Goal: Information Seeking & Learning: Learn about a topic

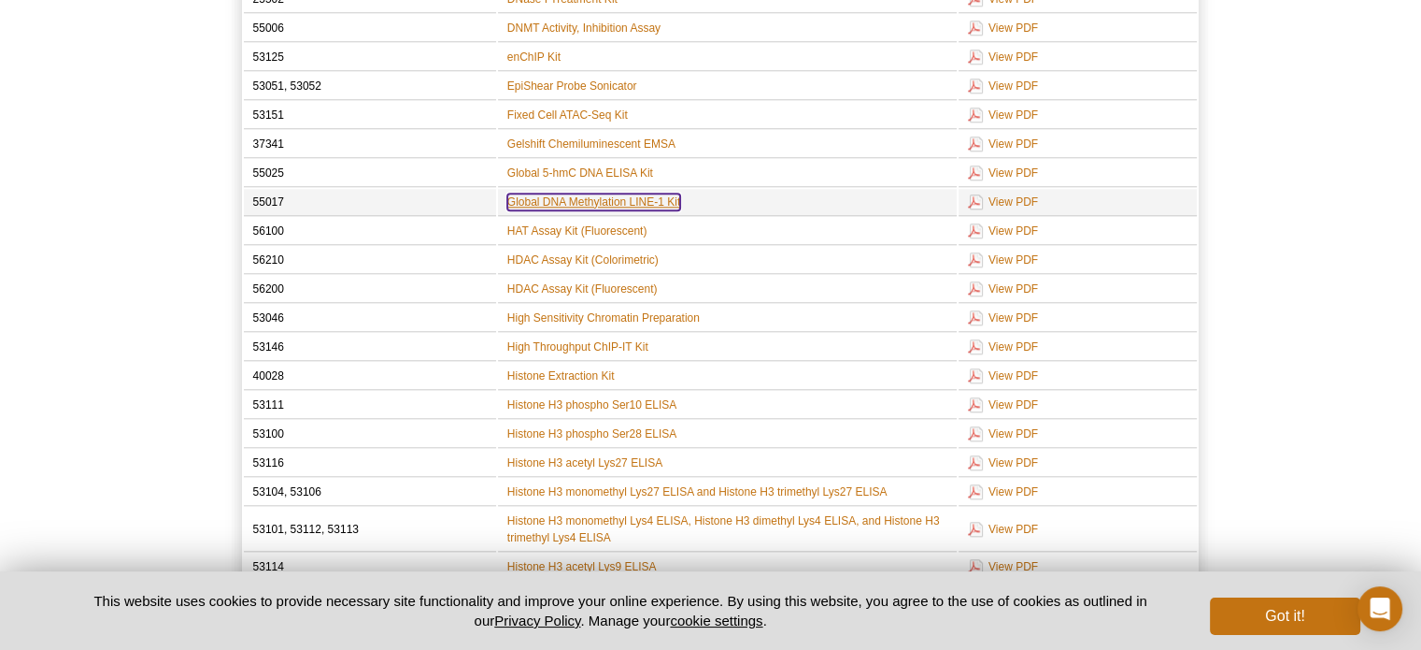
click at [626, 193] on link "Global DNA Methylation LINE-1 Kit" at bounding box center [593, 201] width 173 height 17
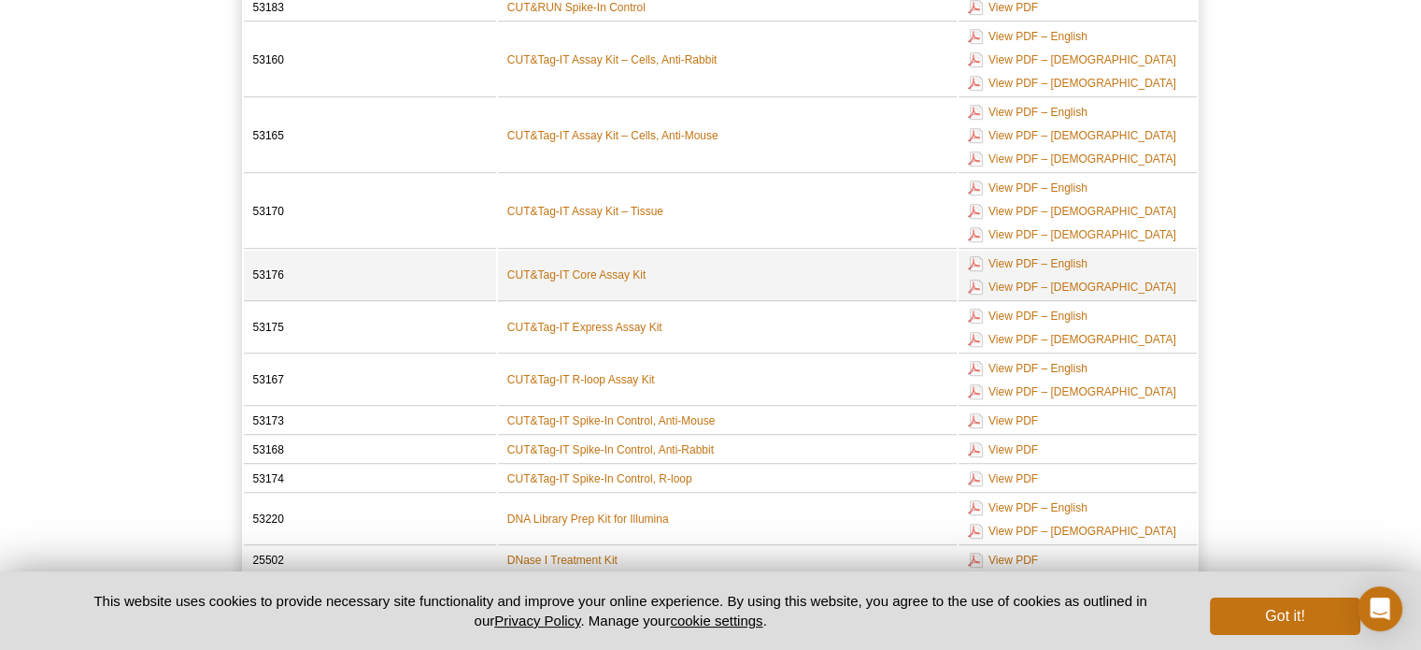
scroll to position [1582, 0]
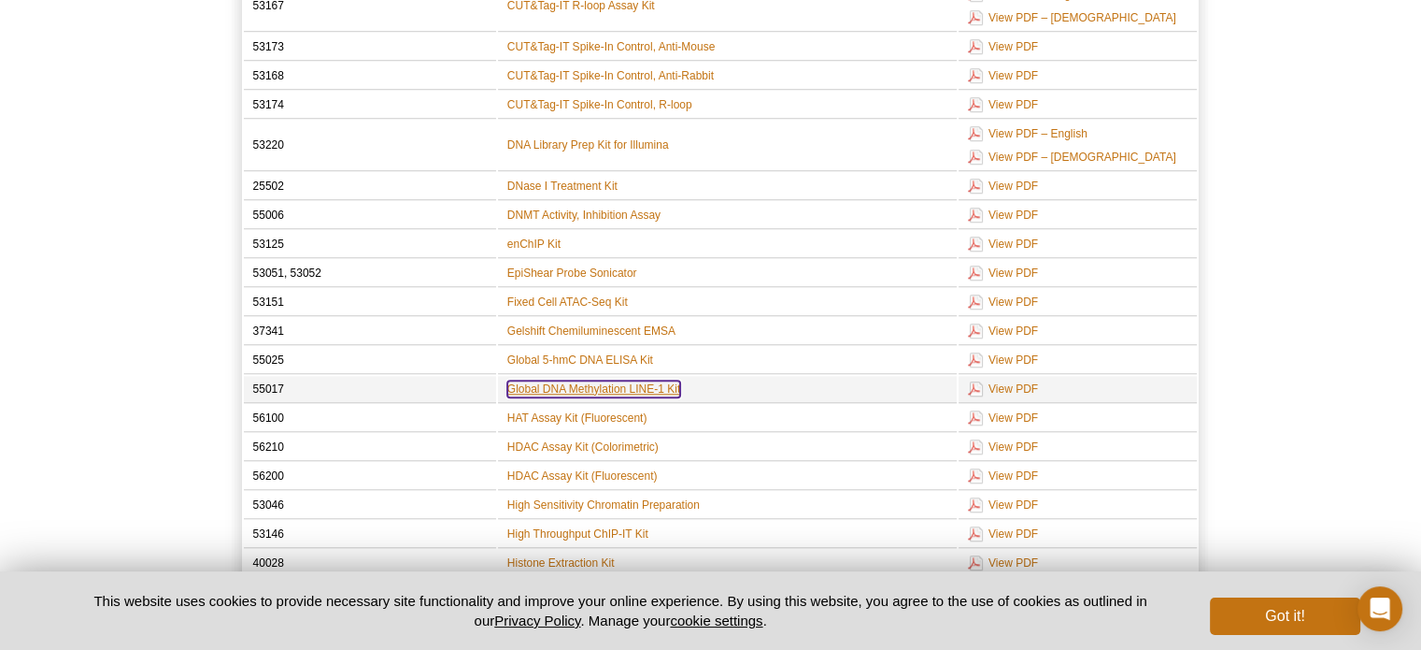
click at [627, 380] on link "Global DNA Methylation LINE-1 Kit" at bounding box center [593, 388] width 173 height 17
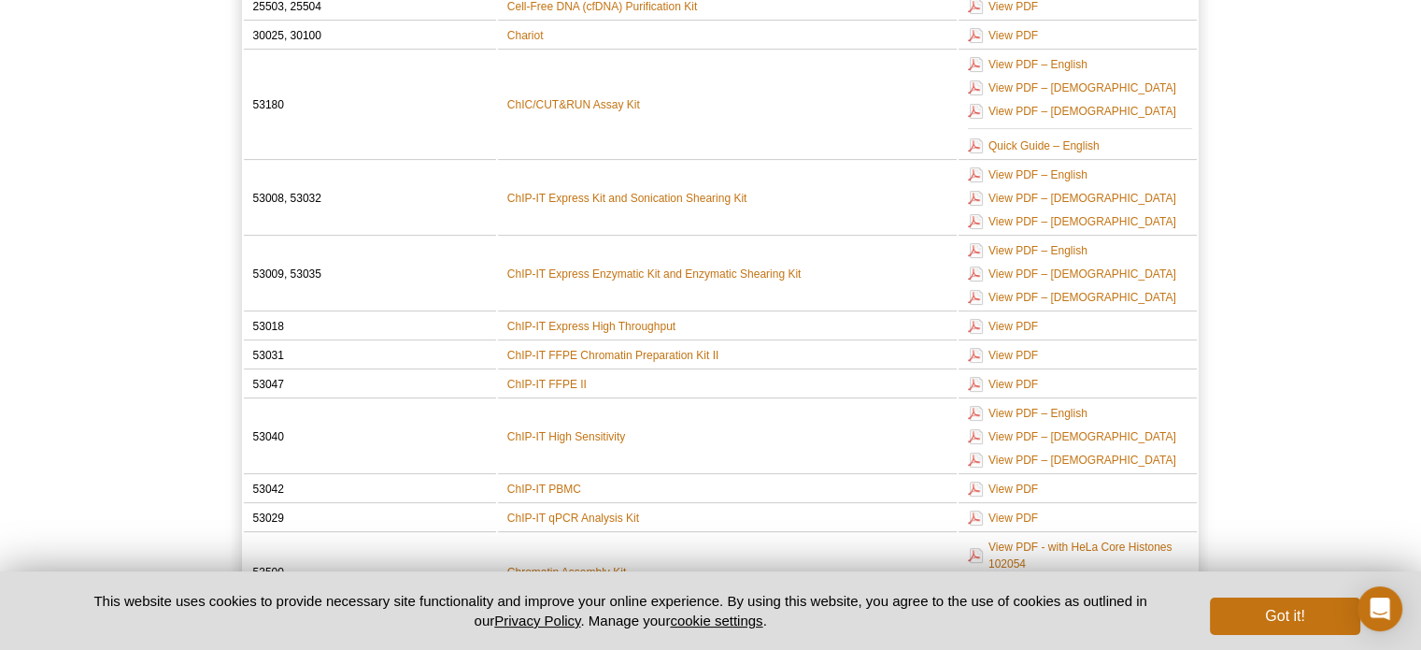
scroll to position [935, 0]
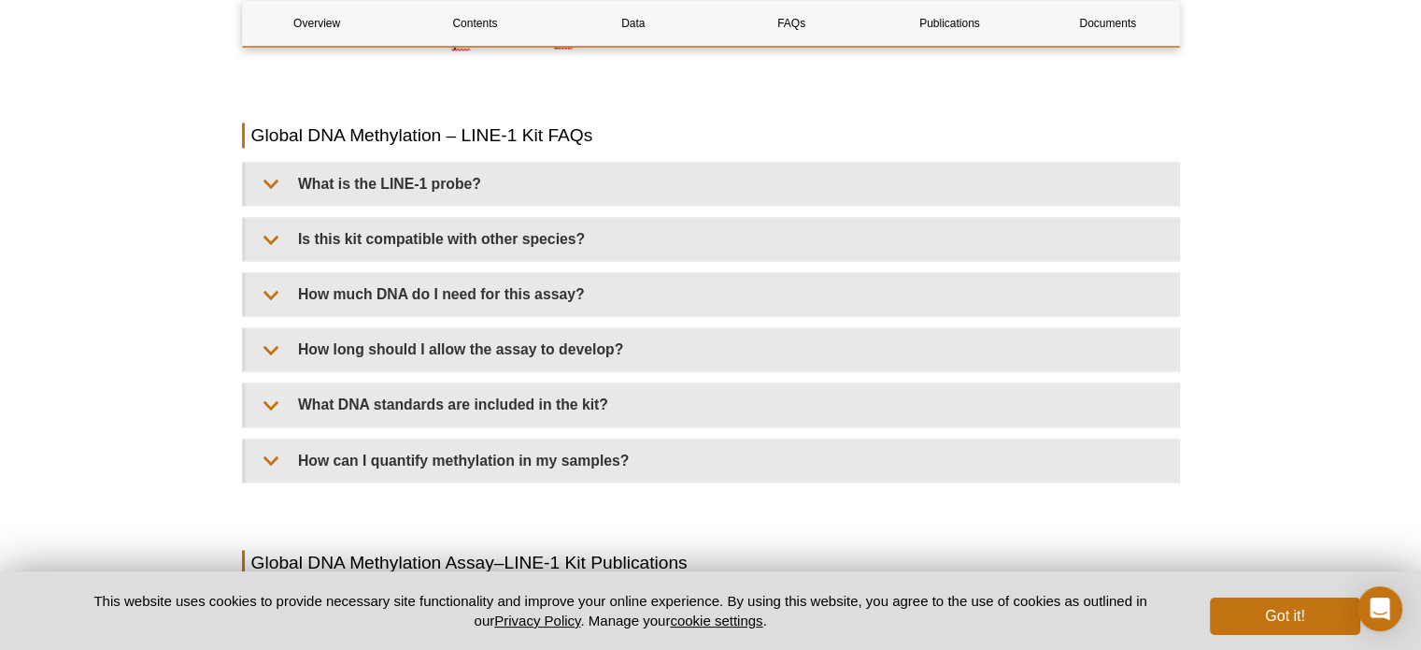
scroll to position [2963, 0]
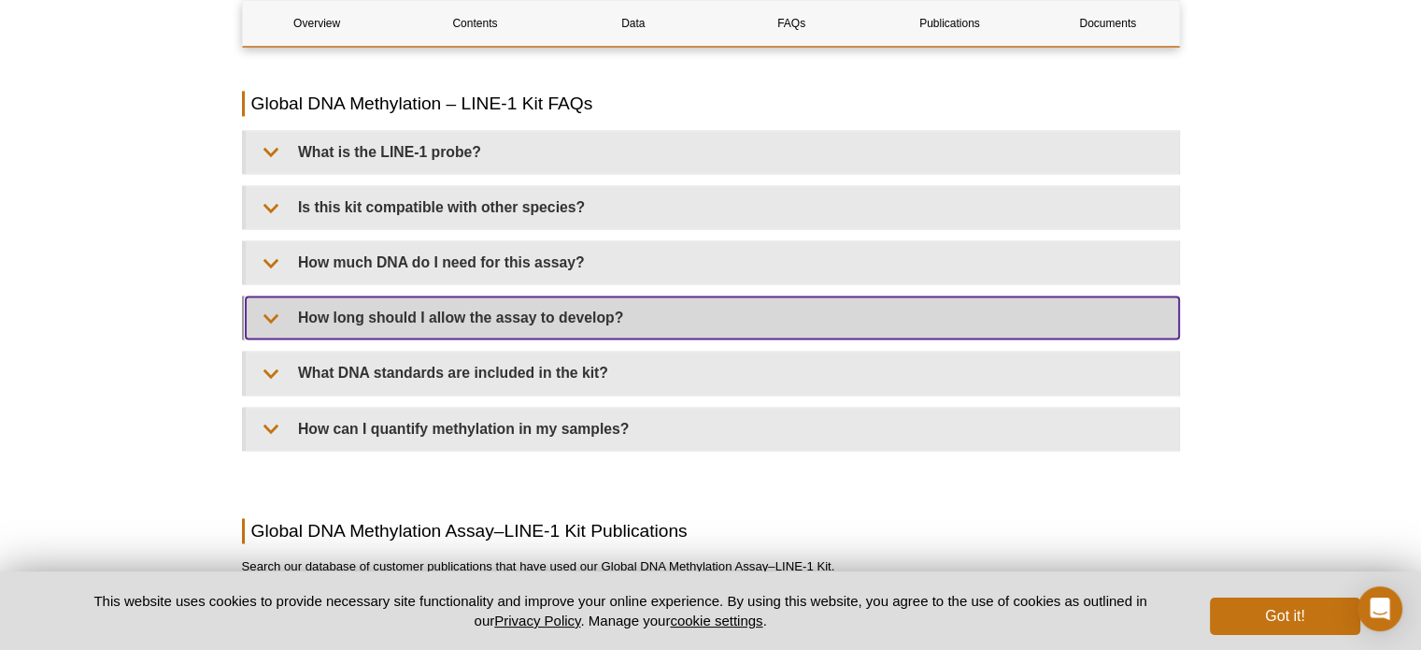
click at [269, 313] on summary "How long should I allow the assay to develop?" at bounding box center [713, 317] width 934 height 42
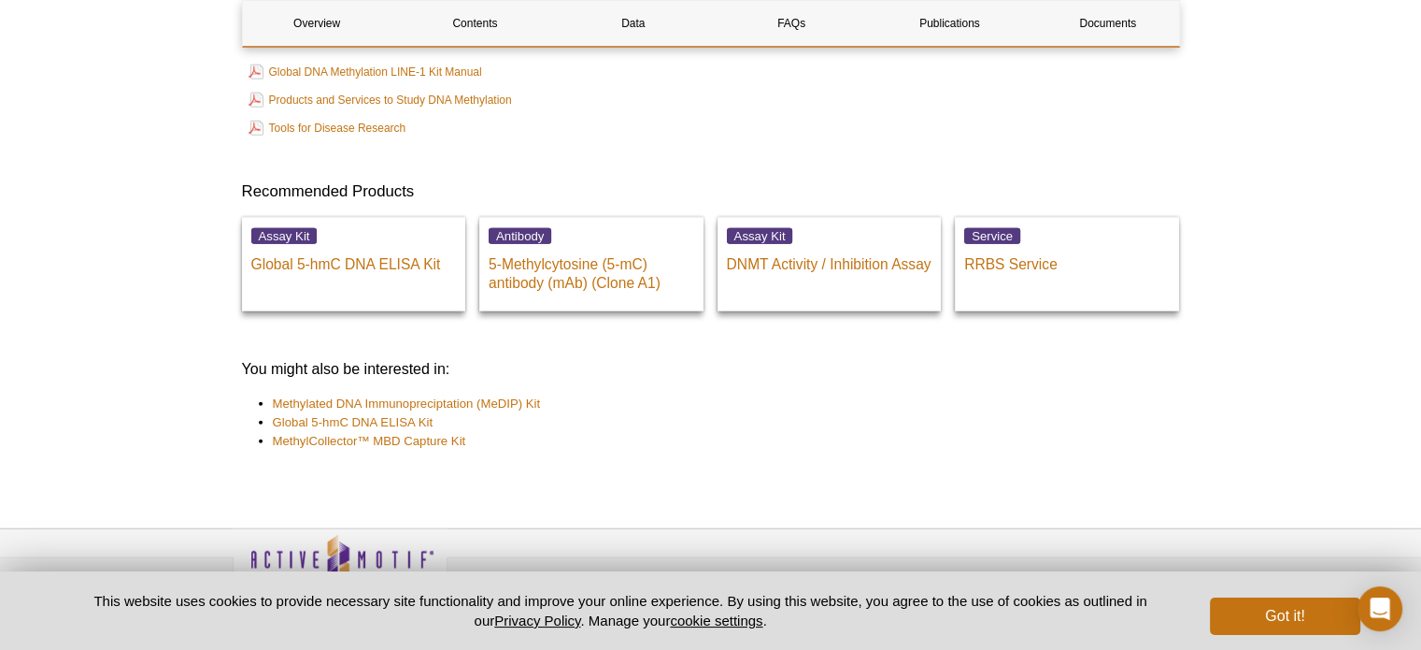
scroll to position [4830, 0]
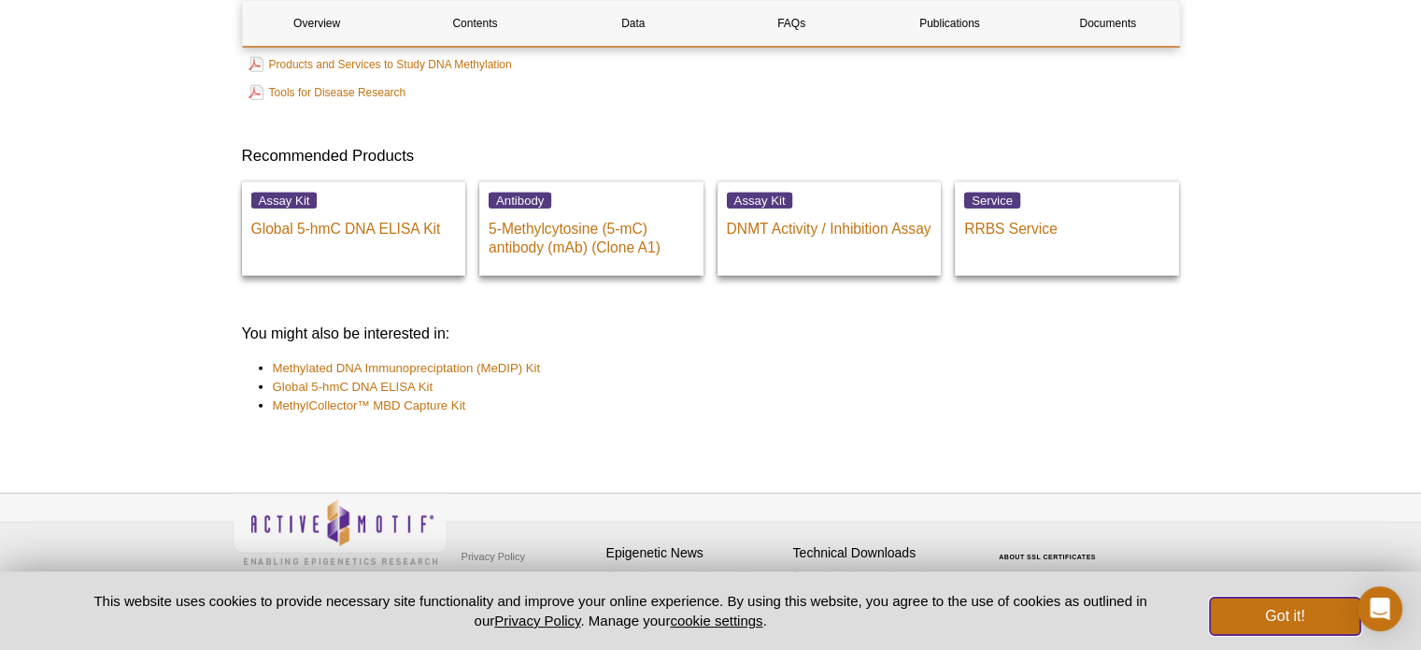
click at [1255, 616] on button "Got it!" at bounding box center [1285, 615] width 150 height 37
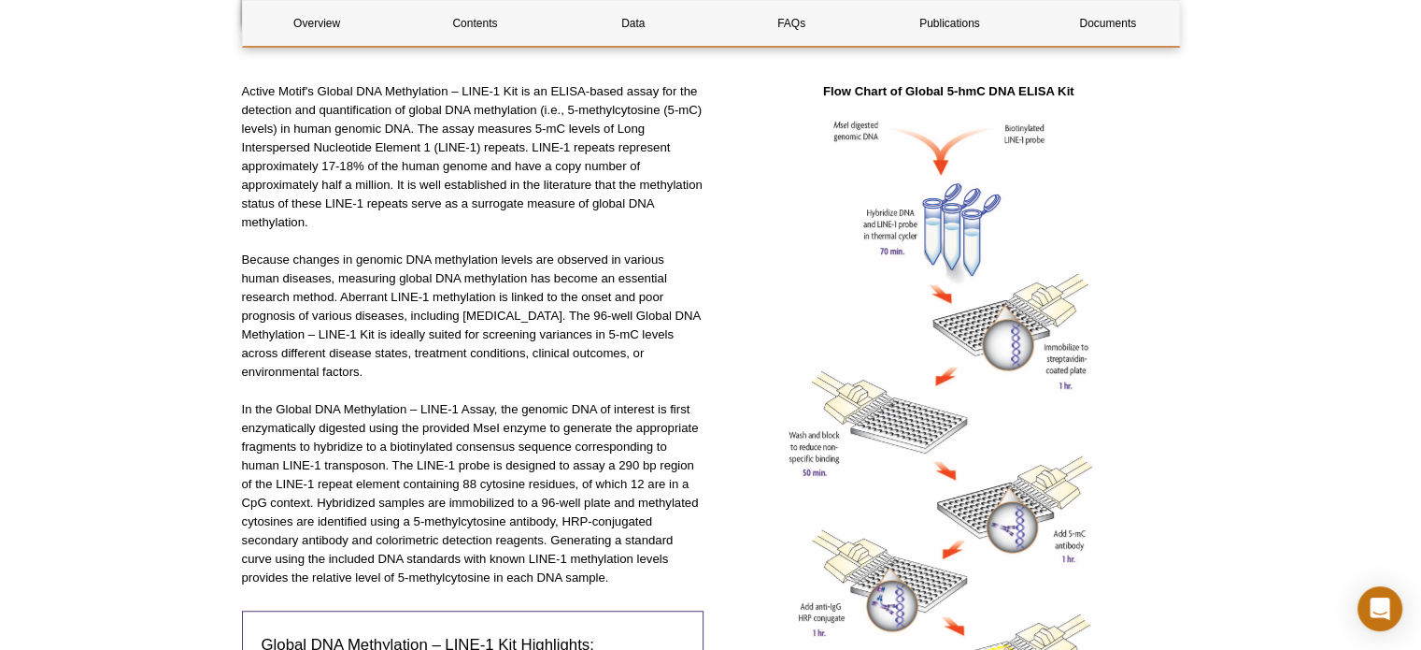
scroll to position [0, 0]
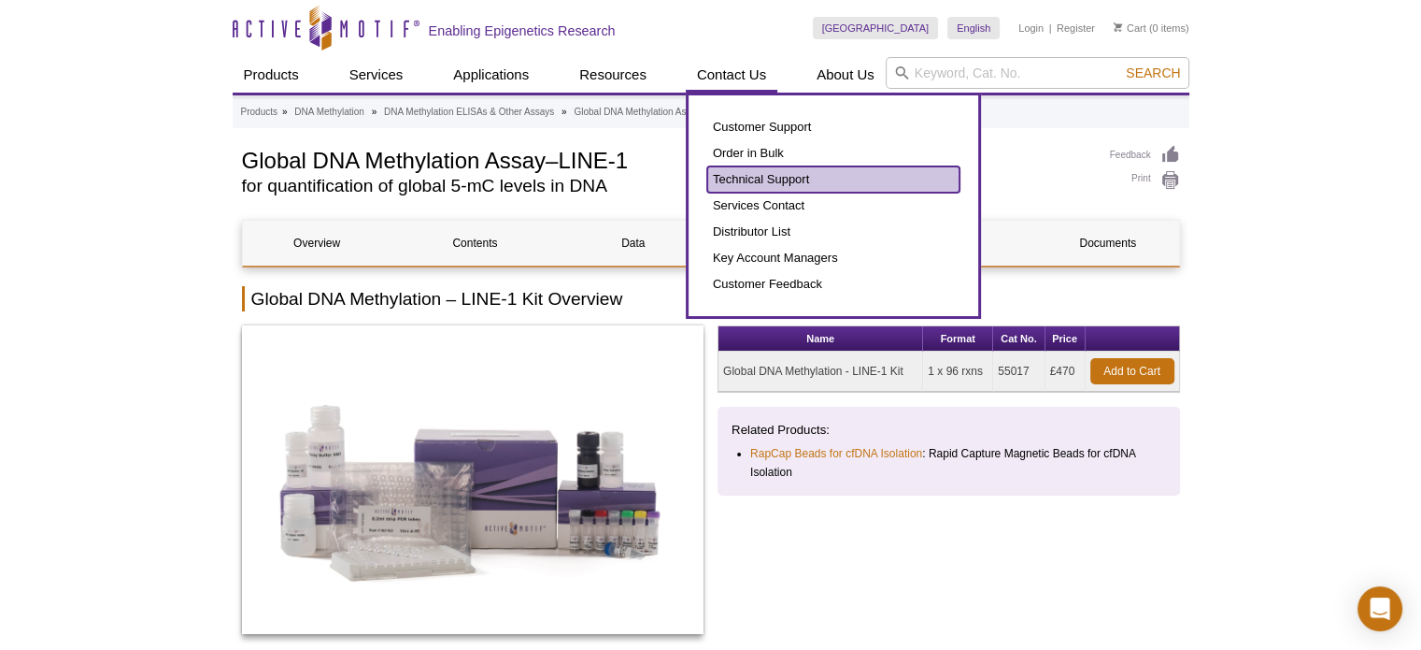
click at [748, 181] on link "Technical Support" at bounding box center [833, 179] width 252 height 26
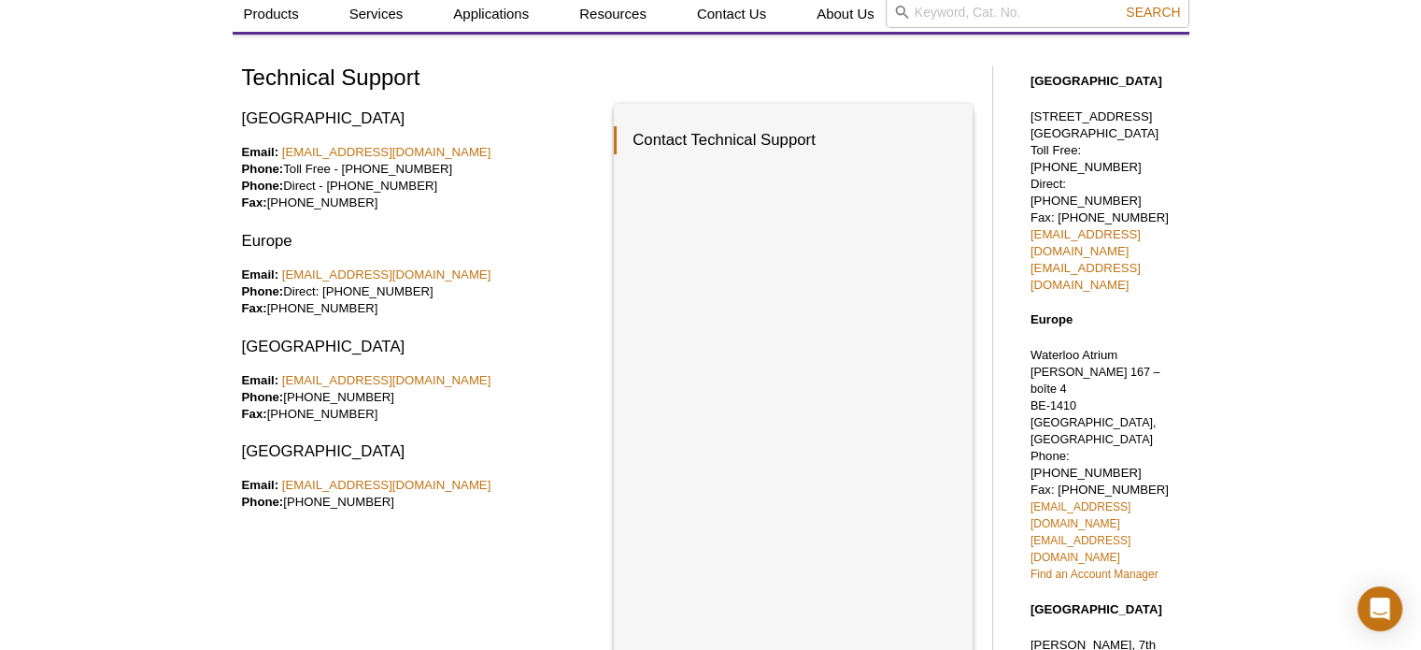
scroll to position [93, 0]
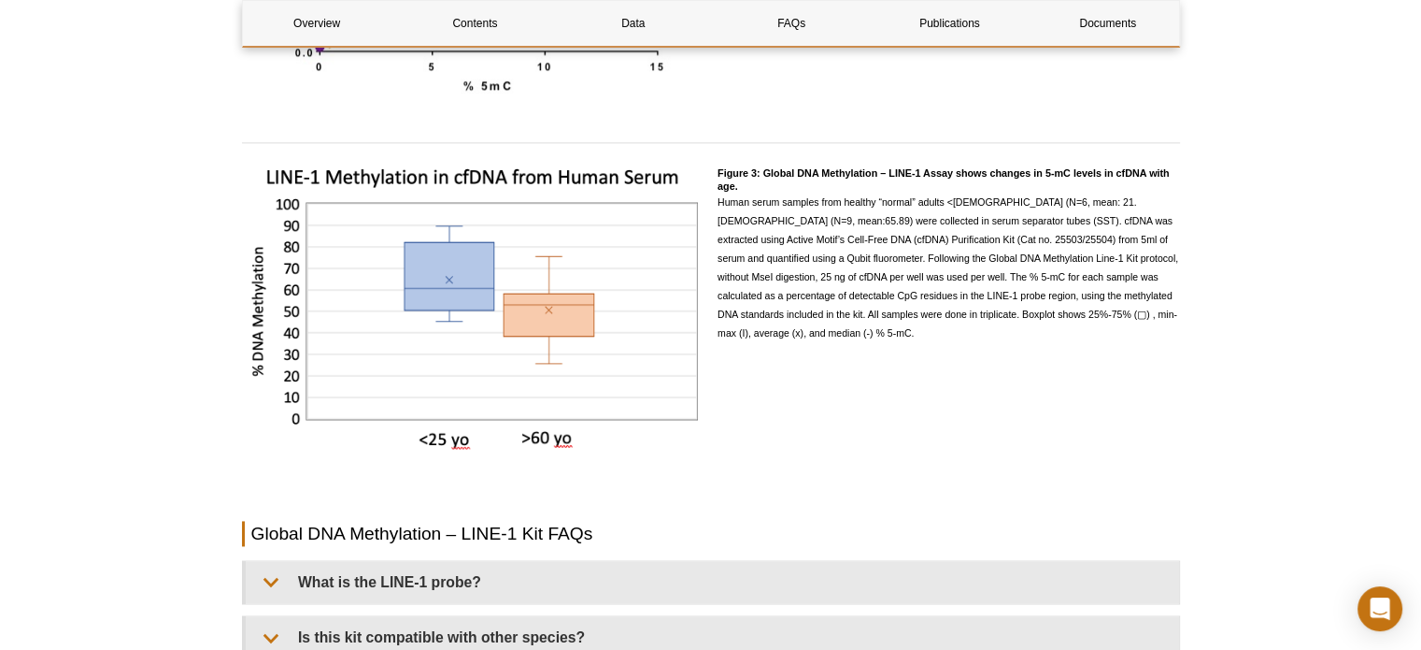
scroll to position [2897, 0]
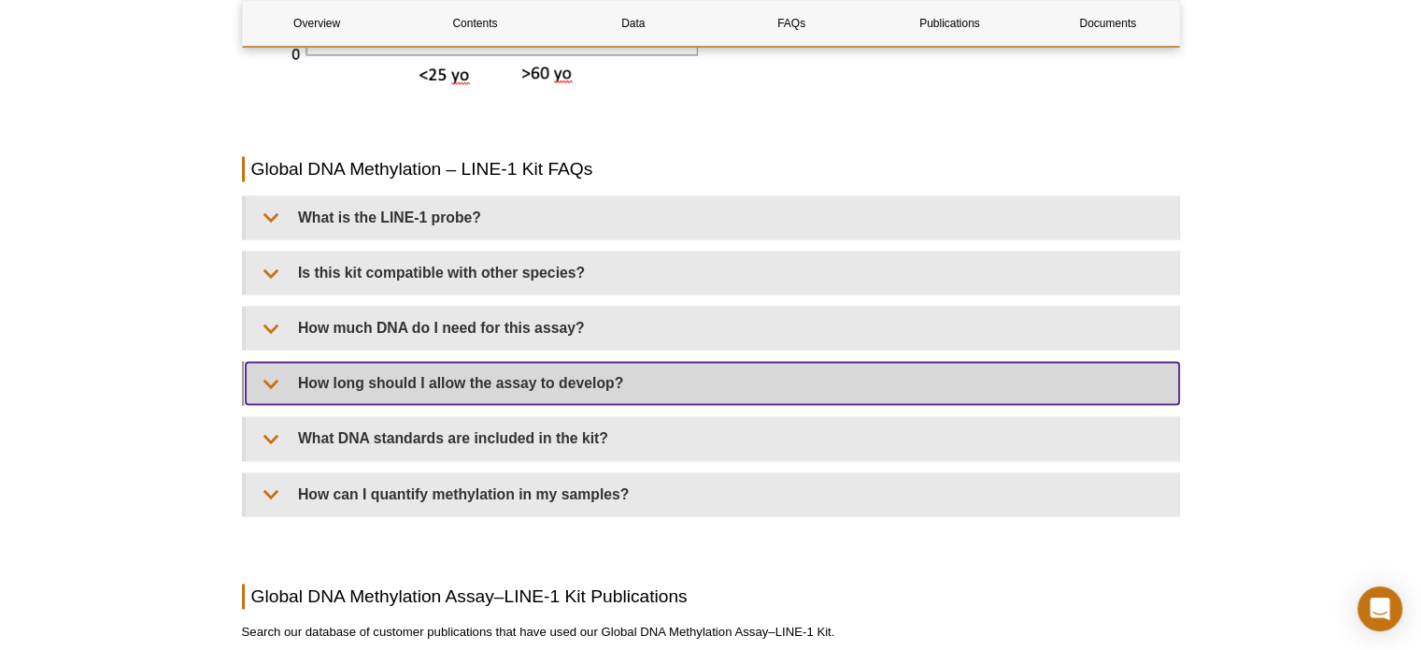
click at [265, 378] on summary "How long should I allow the assay to develop?" at bounding box center [713, 383] width 934 height 42
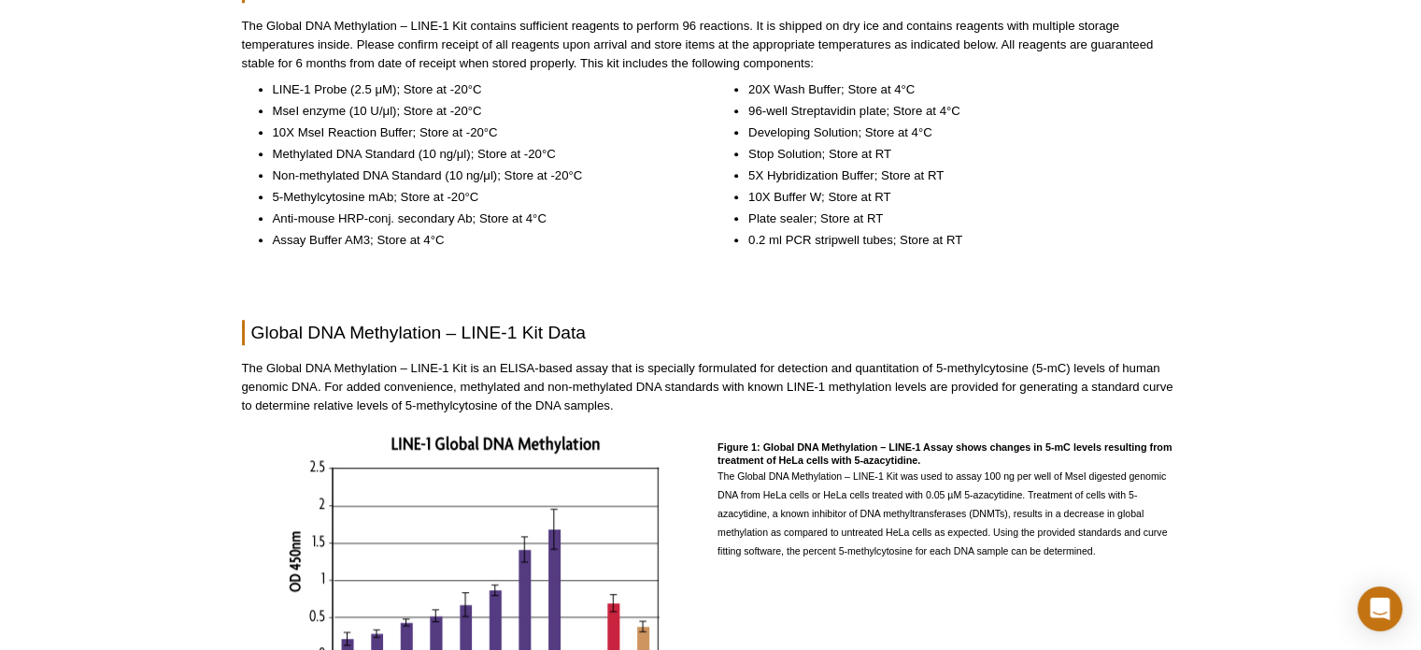
scroll to position [0, 0]
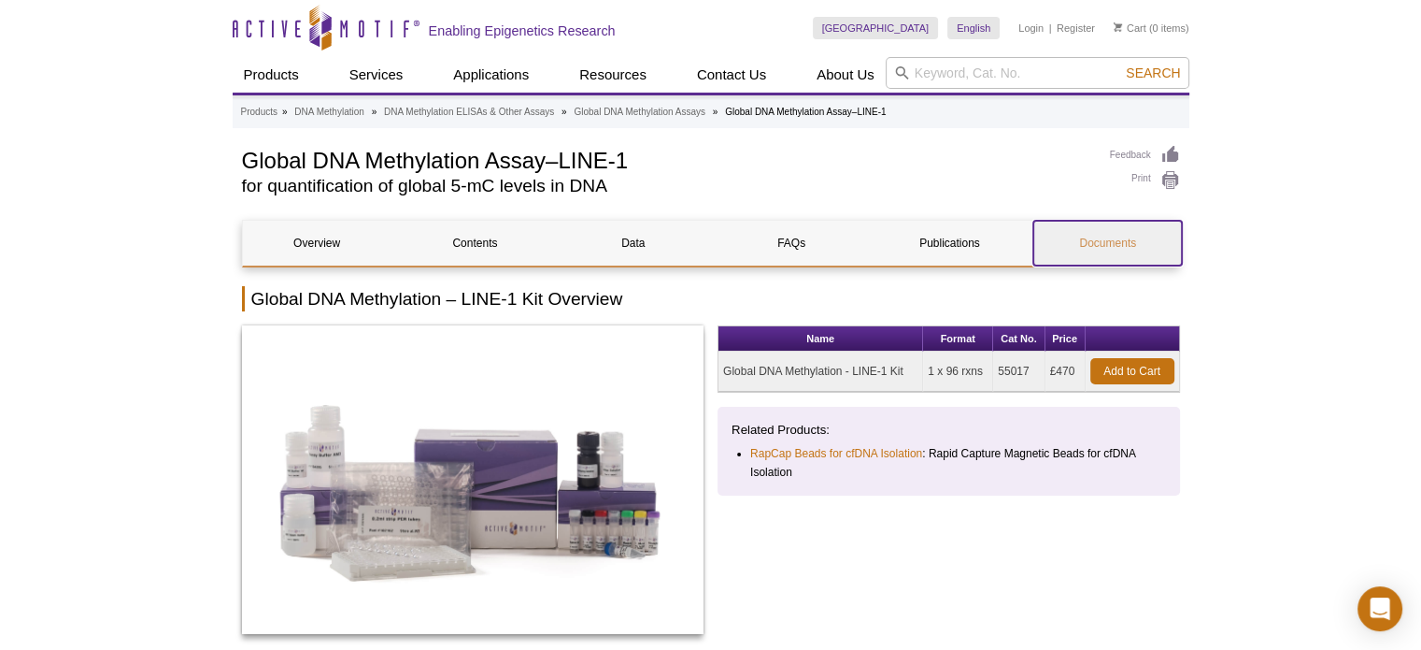
click at [1092, 247] on link "Documents" at bounding box center [1108, 243] width 149 height 45
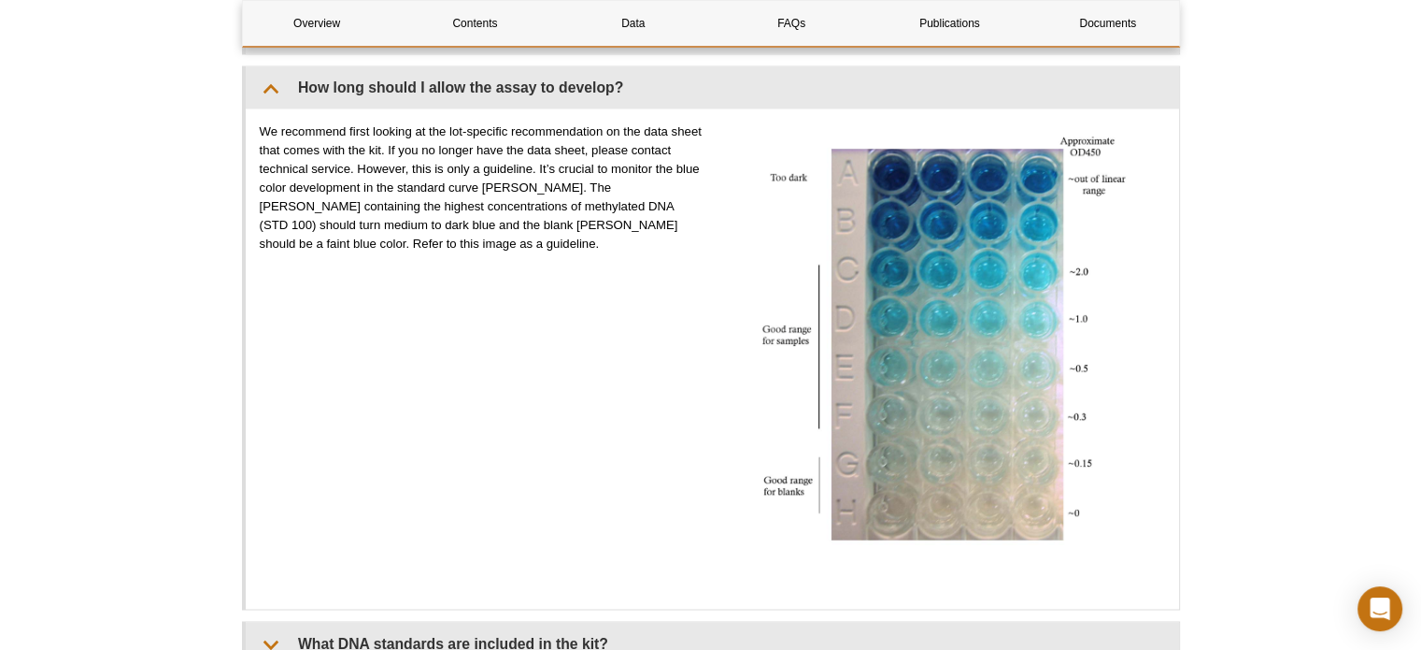
scroll to position [3160, 0]
